Goal: Task Accomplishment & Management: Manage account settings

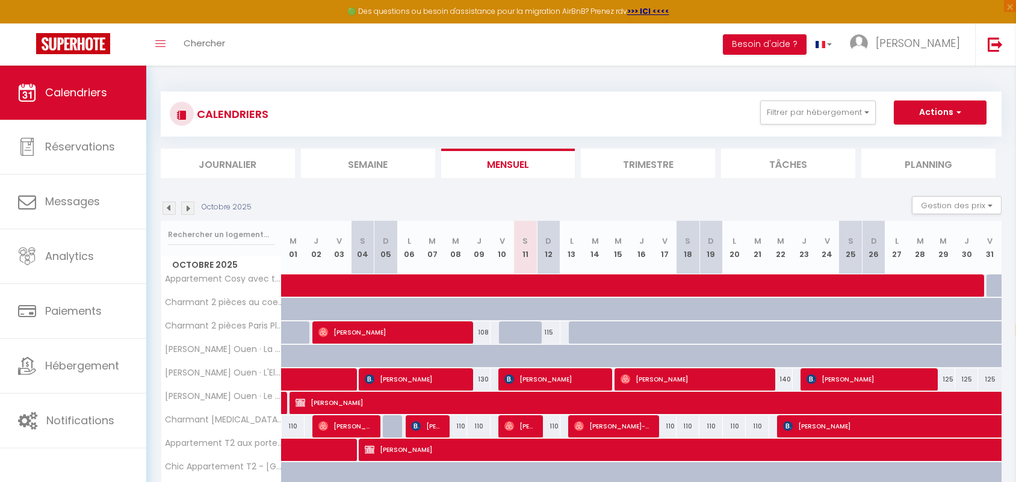
select select "fr"
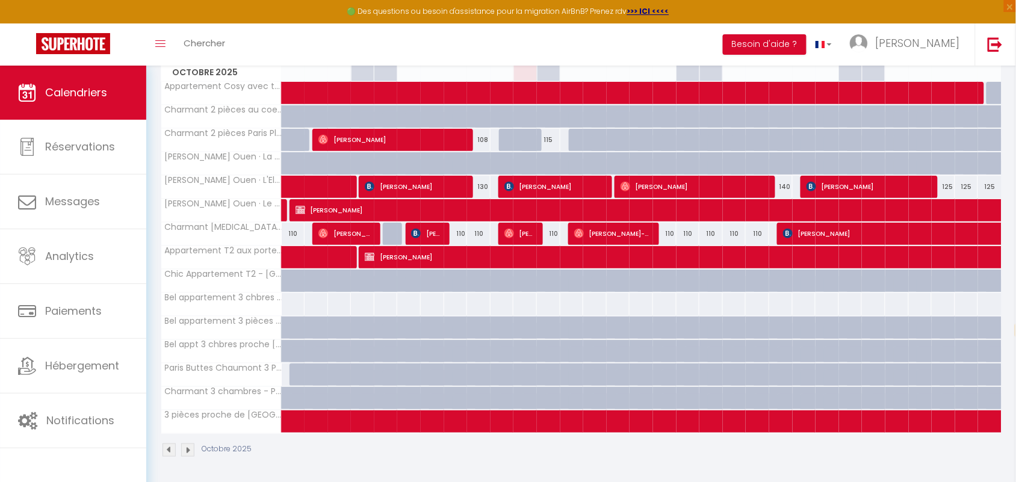
scroll to position [196, 0]
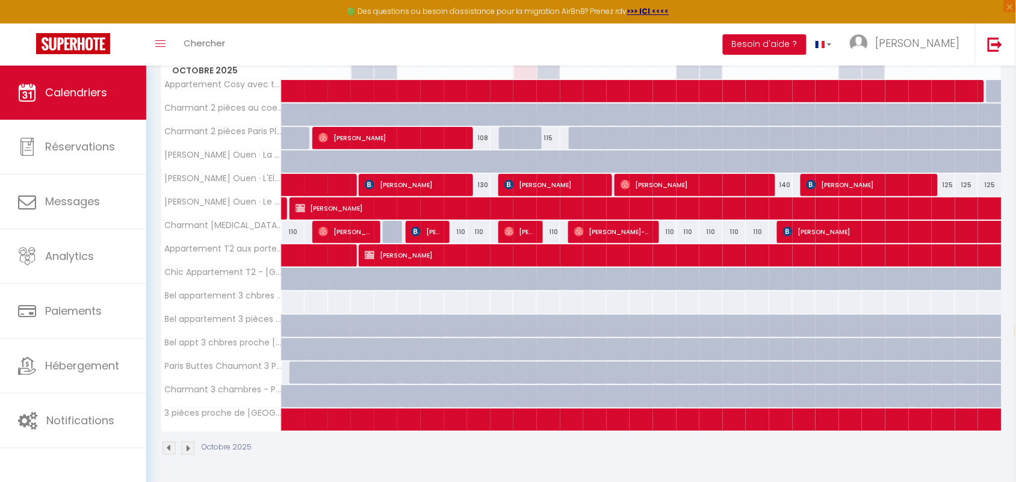
click at [188, 449] on img at bounding box center [187, 448] width 13 height 13
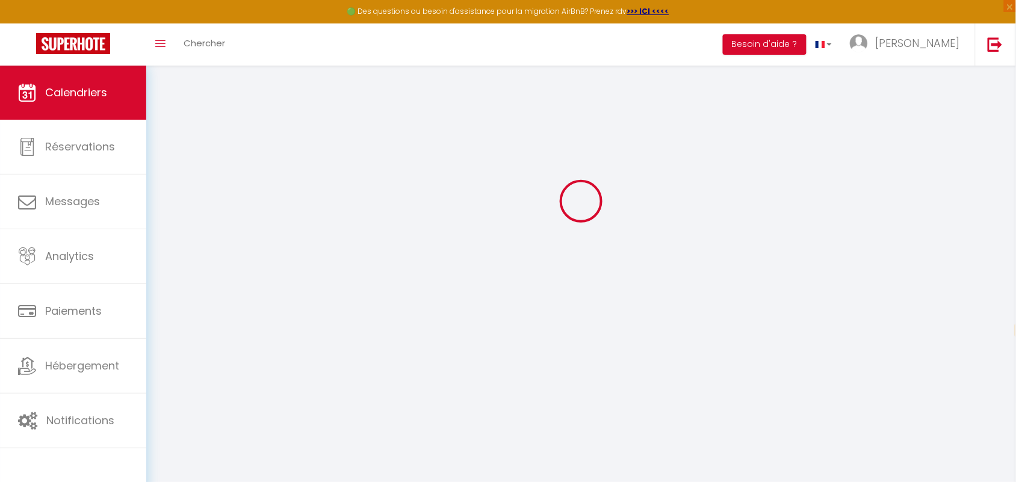
scroll to position [65, 0]
select select "0"
select select "38947"
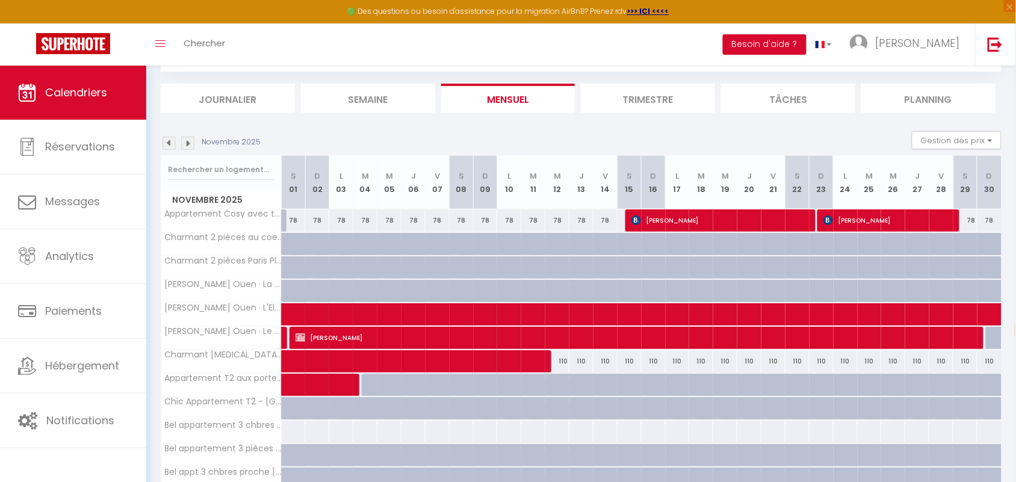
scroll to position [196, 0]
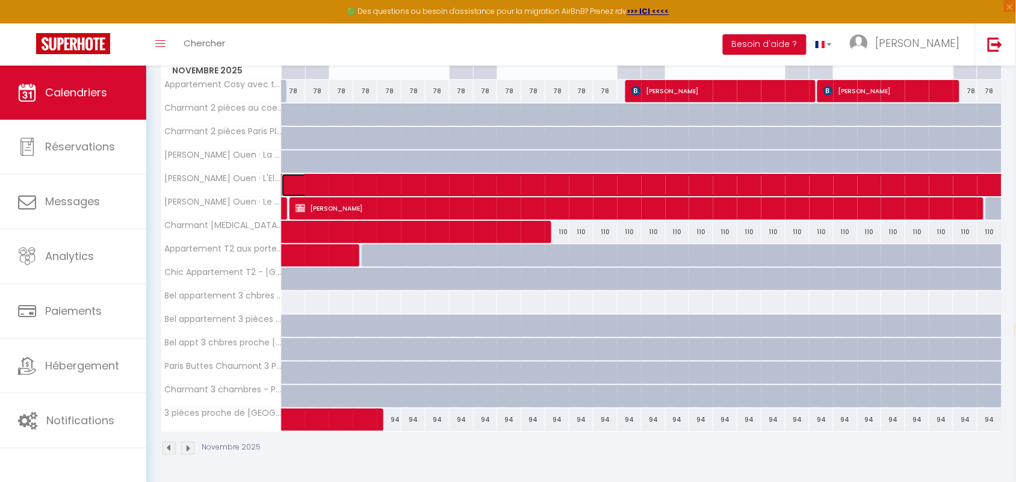
click at [414, 178] on span at bounding box center [1016, 185] width 1440 height 23
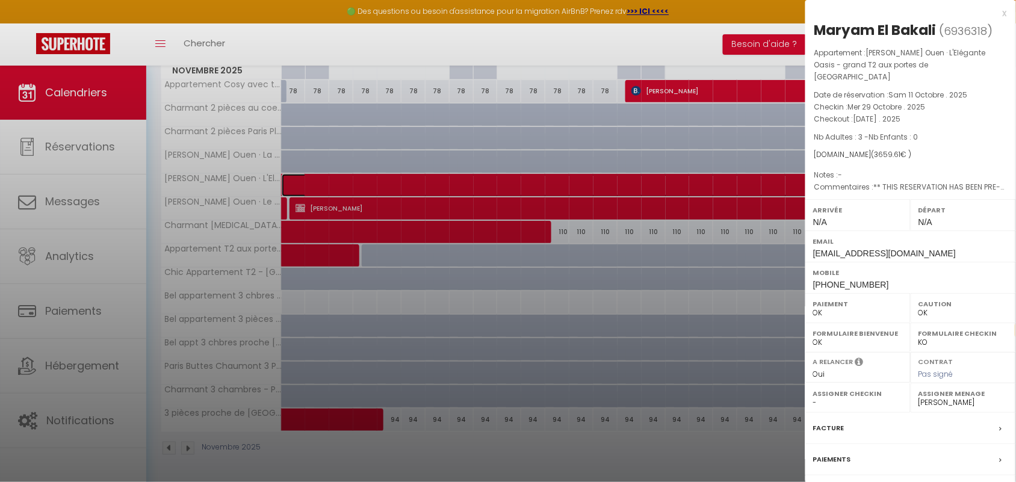
select select "KO"
click at [1004, 14] on div "x" at bounding box center [907, 13] width 202 height 14
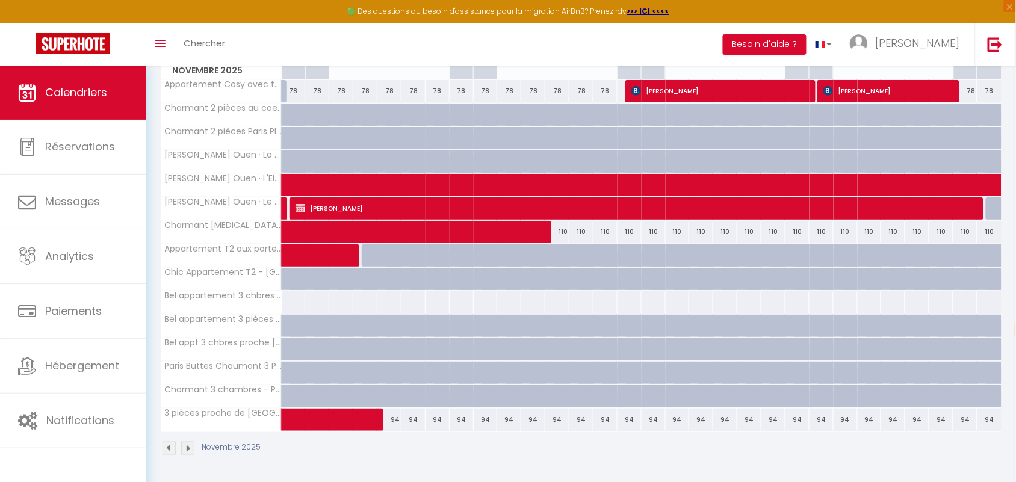
click at [188, 449] on img at bounding box center [187, 448] width 13 height 13
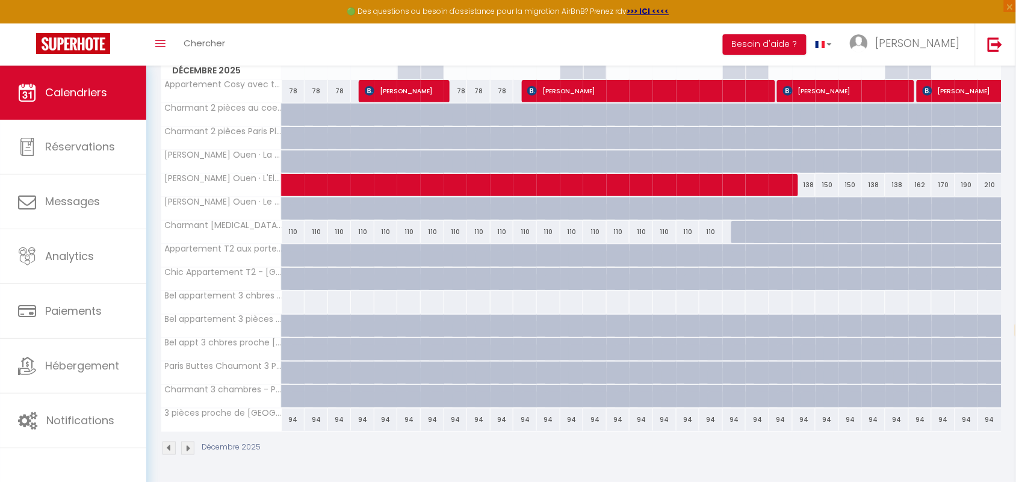
click at [170, 449] on img at bounding box center [169, 448] width 13 height 13
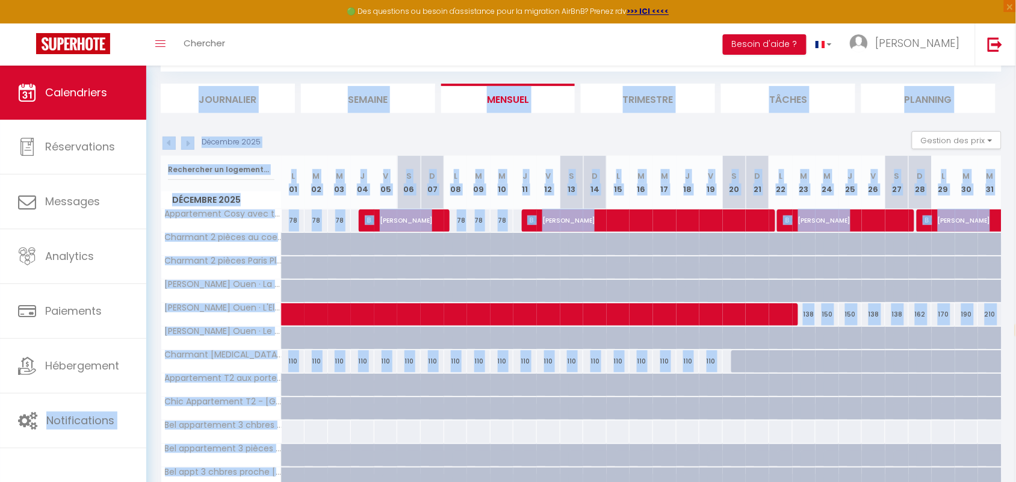
click at [170, 449] on body "🟢 Des questions ou besoin d'assistance pour la migration AirBnB? Prenez rdv >>>…" at bounding box center [508, 306] width 1016 height 611
